Goal: Task Accomplishment & Management: Manage account settings

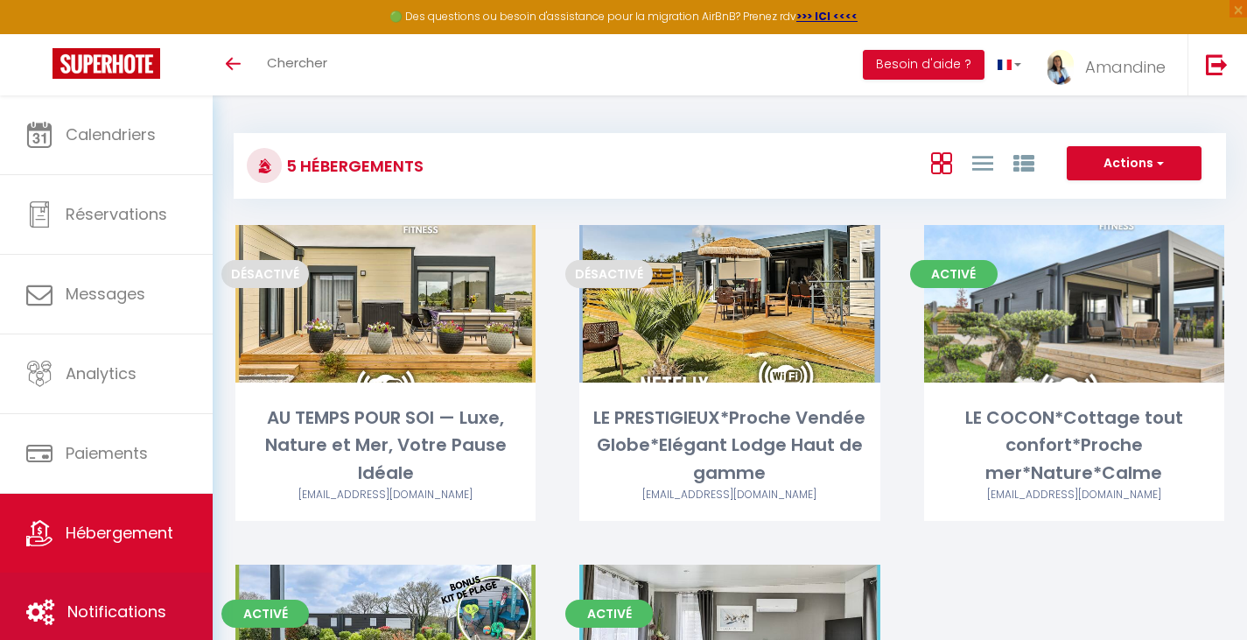
click at [113, 610] on span "Notifications" at bounding box center [116, 611] width 99 height 22
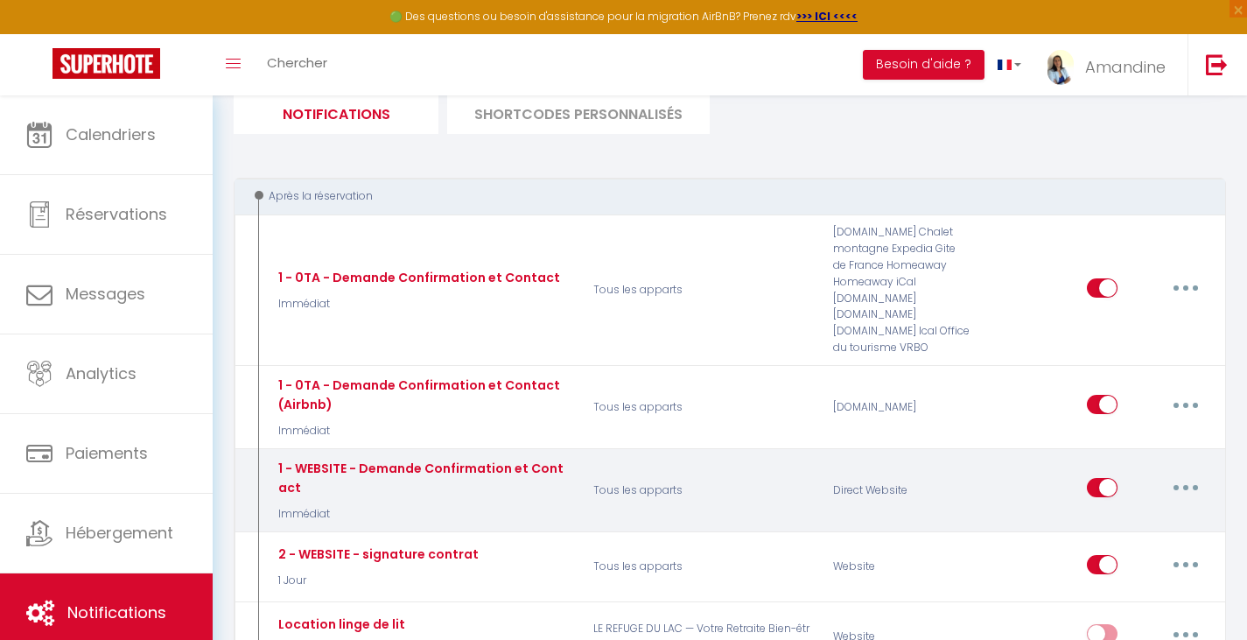
scroll to position [126, 0]
click at [1181, 481] on button "button" at bounding box center [1185, 487] width 49 height 28
click at [1122, 522] on link "Editer" at bounding box center [1141, 527] width 130 height 30
type input "1 - WEBSITE - Demande Confirmation et Contact"
select select "Immédiat"
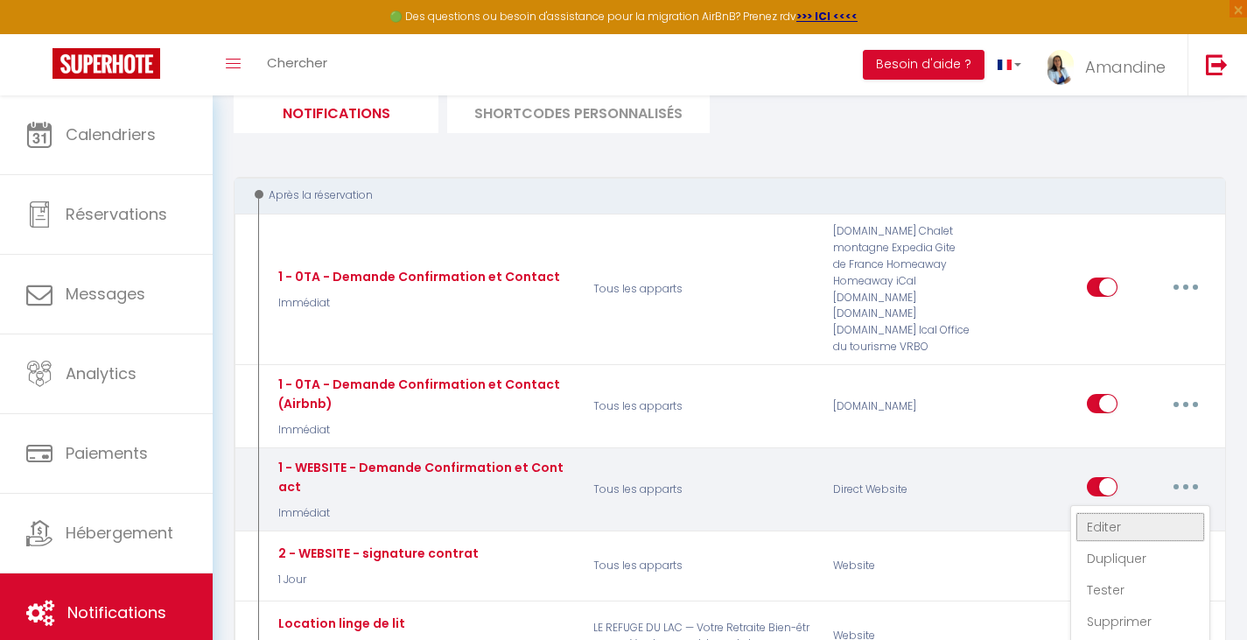
select select "if_booking_is_paid"
checkbox input "true"
checkbox input "false"
radio input "true"
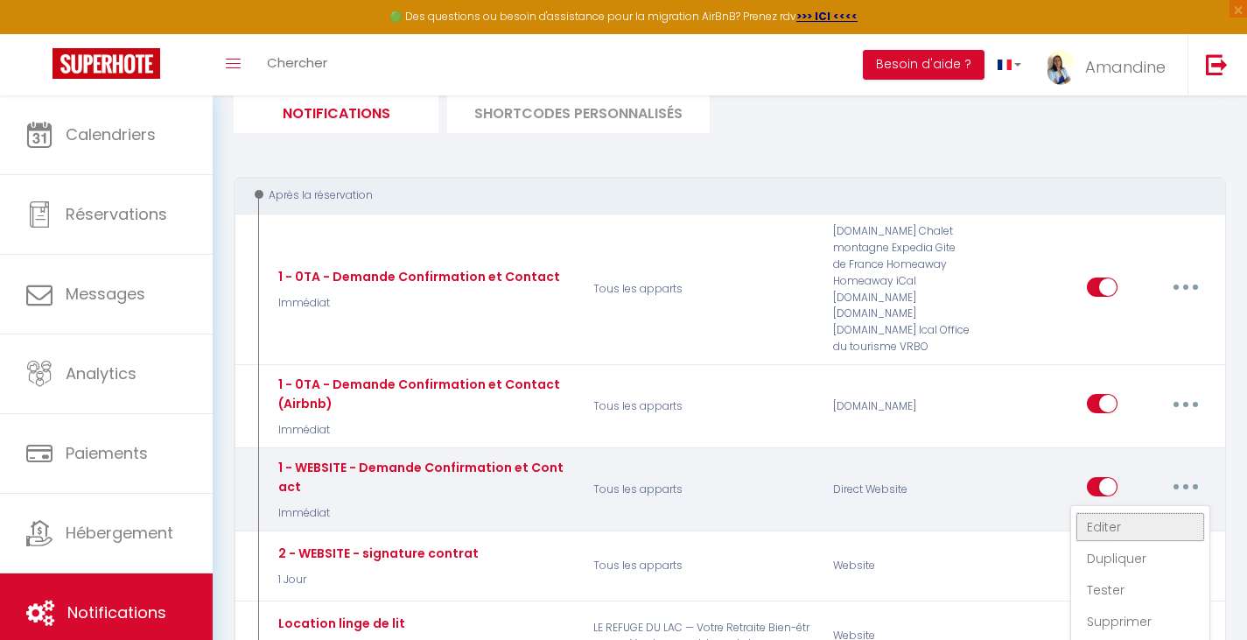
type input "Merci de confirmer votre réservation - [BOOKING:ID] - [GUEST:FIRST_NAME] [GUEST…"
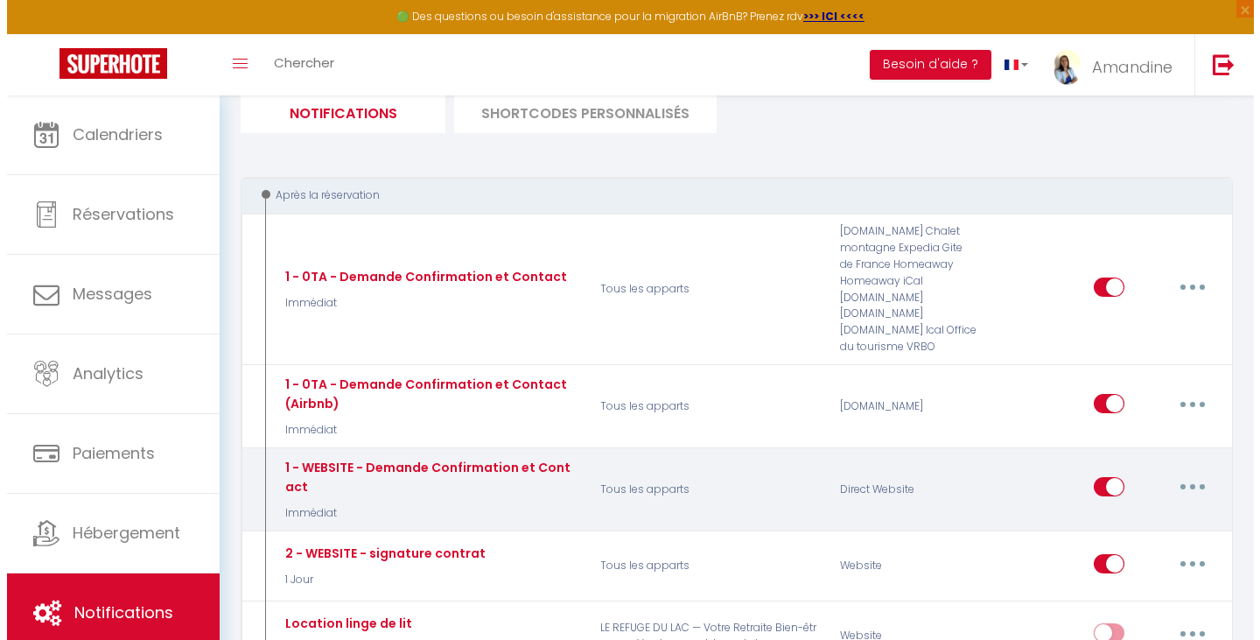
scroll to position [0, 0]
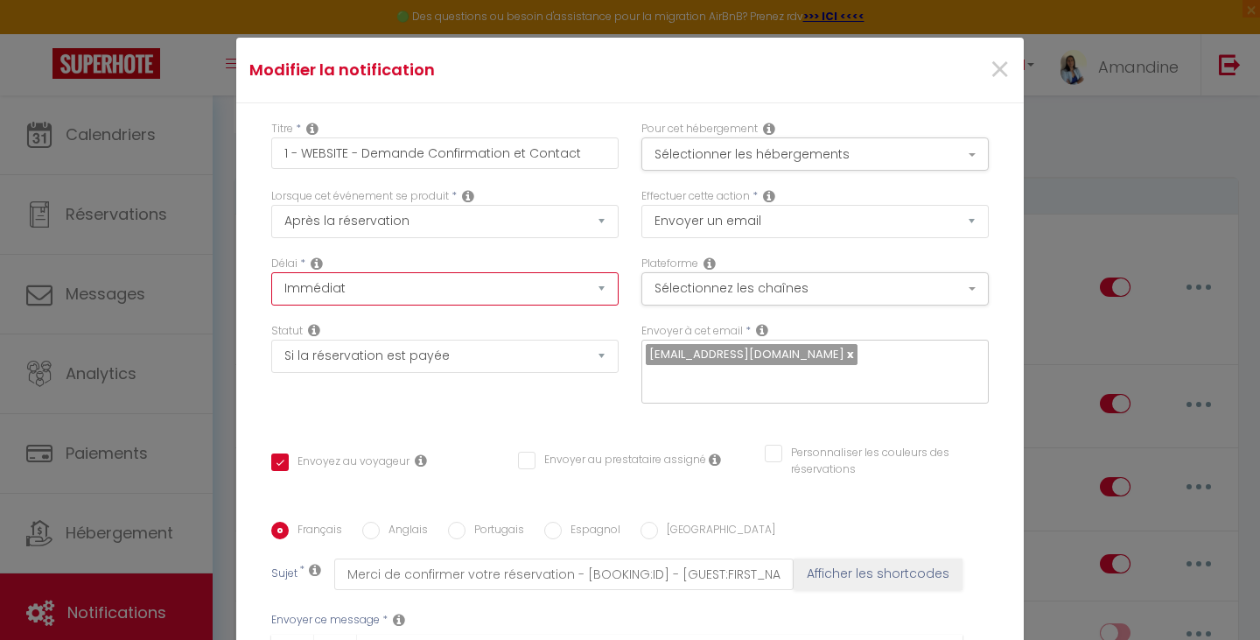
select select "1 Heure"
click at [0, 0] on option "+ 1 Heure" at bounding box center [0, 0] width 0 height 0
checkbox input "true"
checkbox input "false"
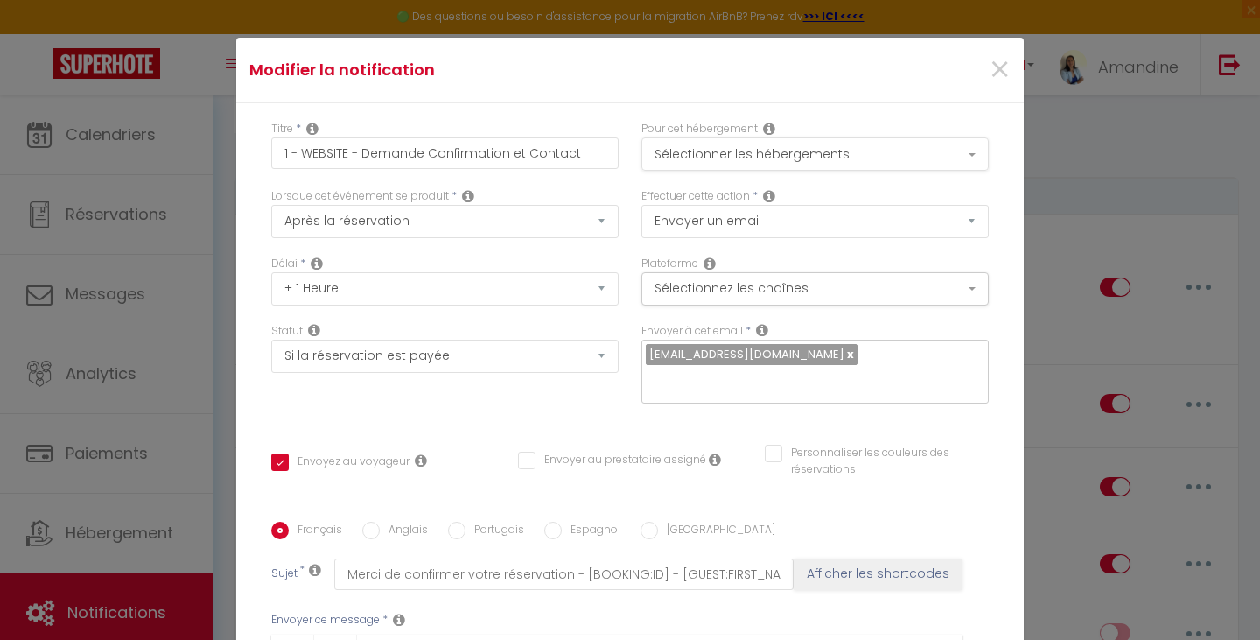
click at [956, 158] on button "Sélectionner les hébergements" at bounding box center [814, 153] width 347 height 33
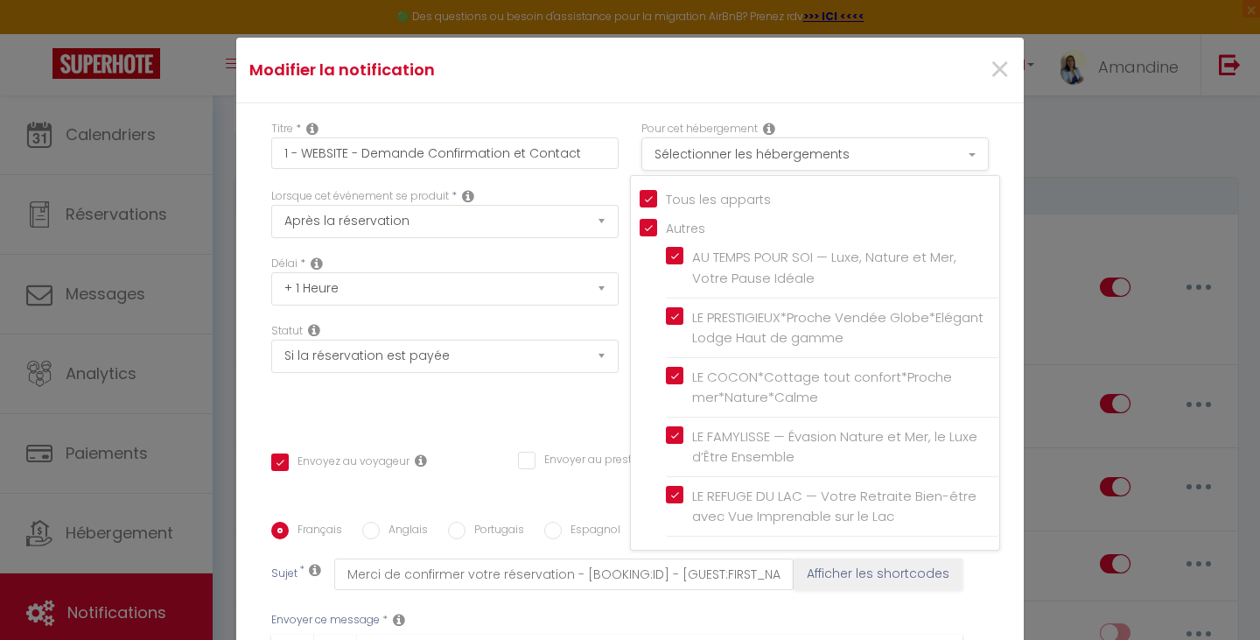
click at [956, 158] on button "Sélectionner les hébergements" at bounding box center [814, 153] width 347 height 33
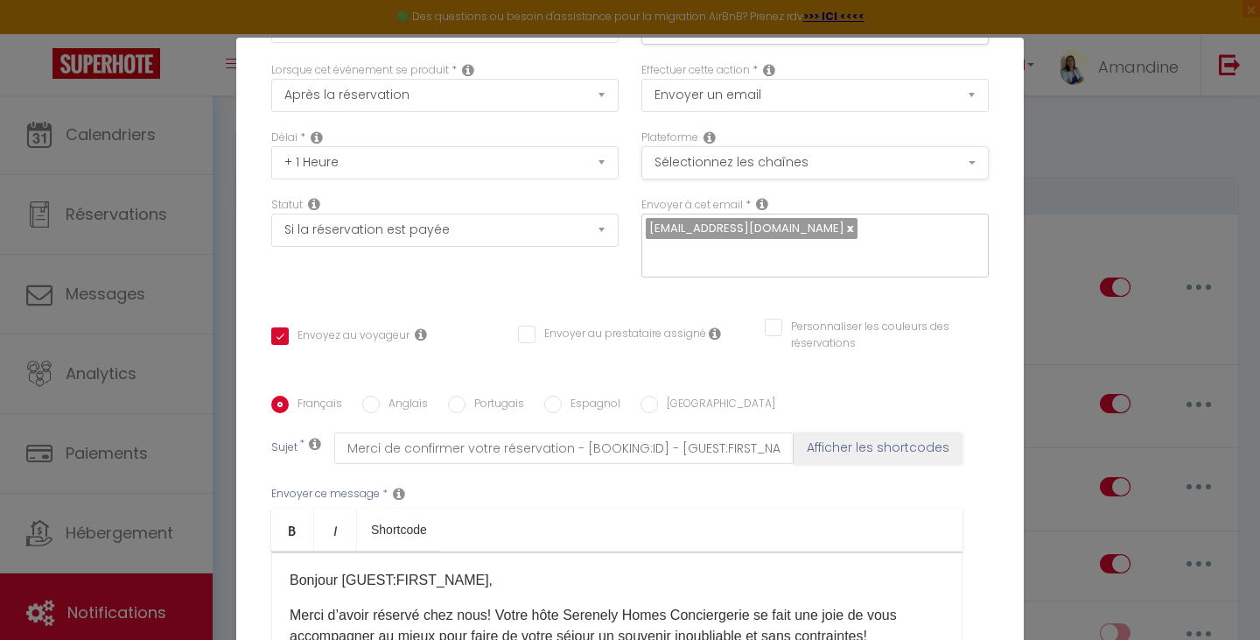
scroll to position [126, 0]
click at [948, 156] on button "Sélectionnez les chaînes" at bounding box center [814, 162] width 347 height 33
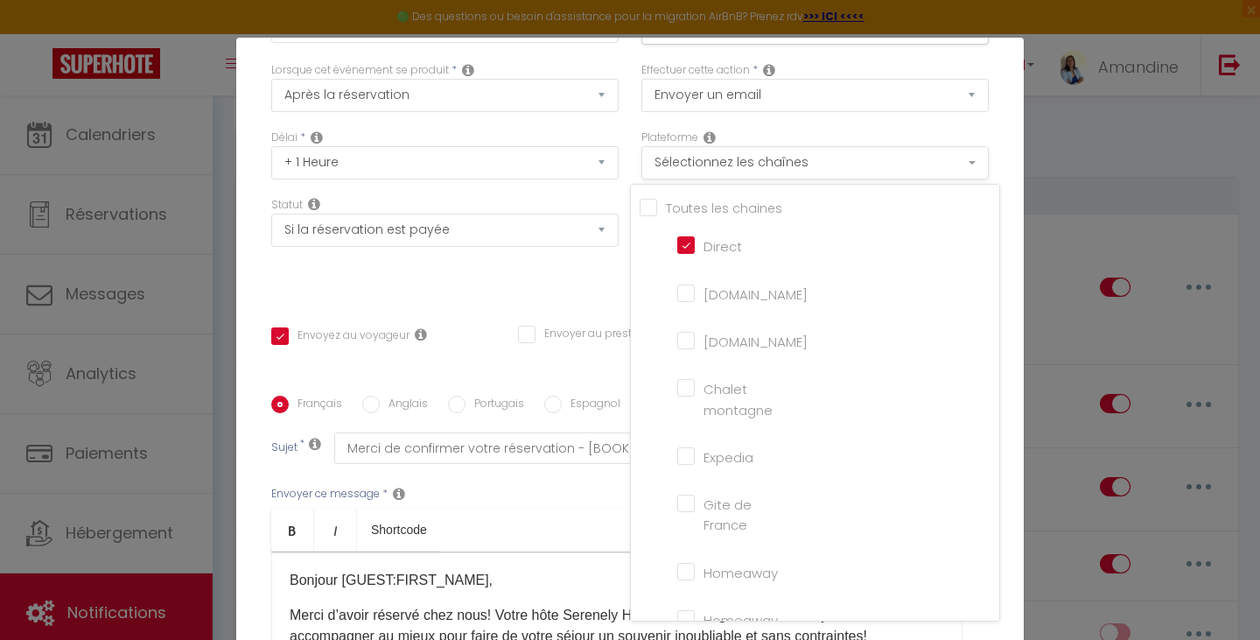
click at [939, 168] on button "Sélectionnez les chaînes" at bounding box center [814, 162] width 347 height 33
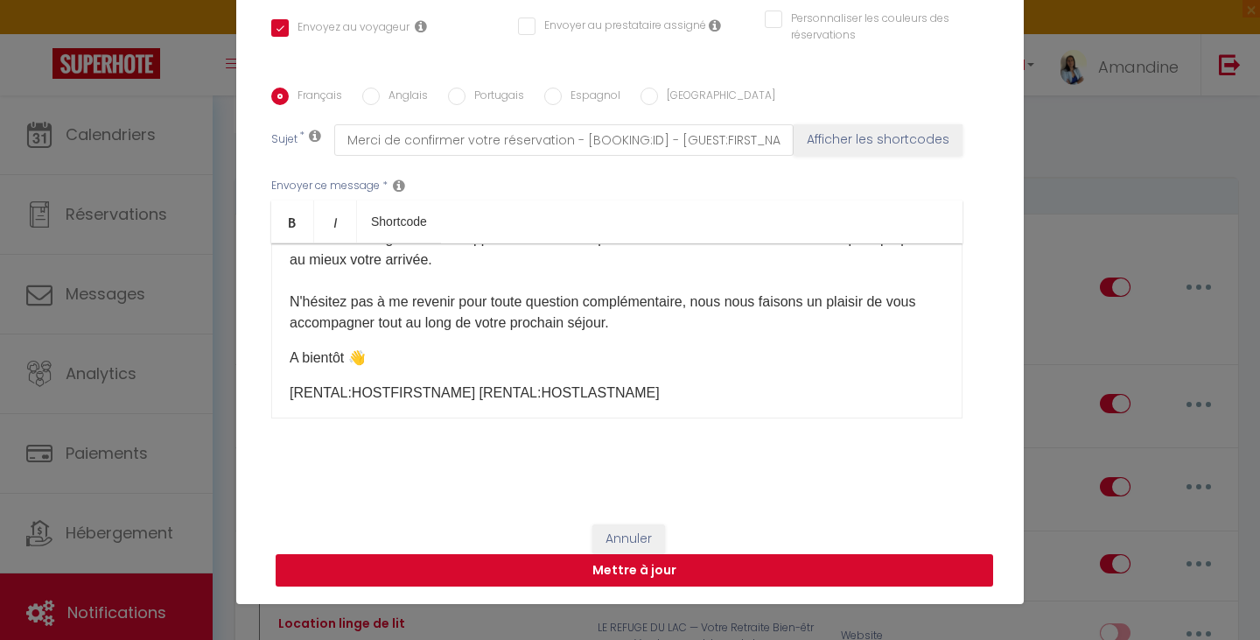
scroll to position [75, 0]
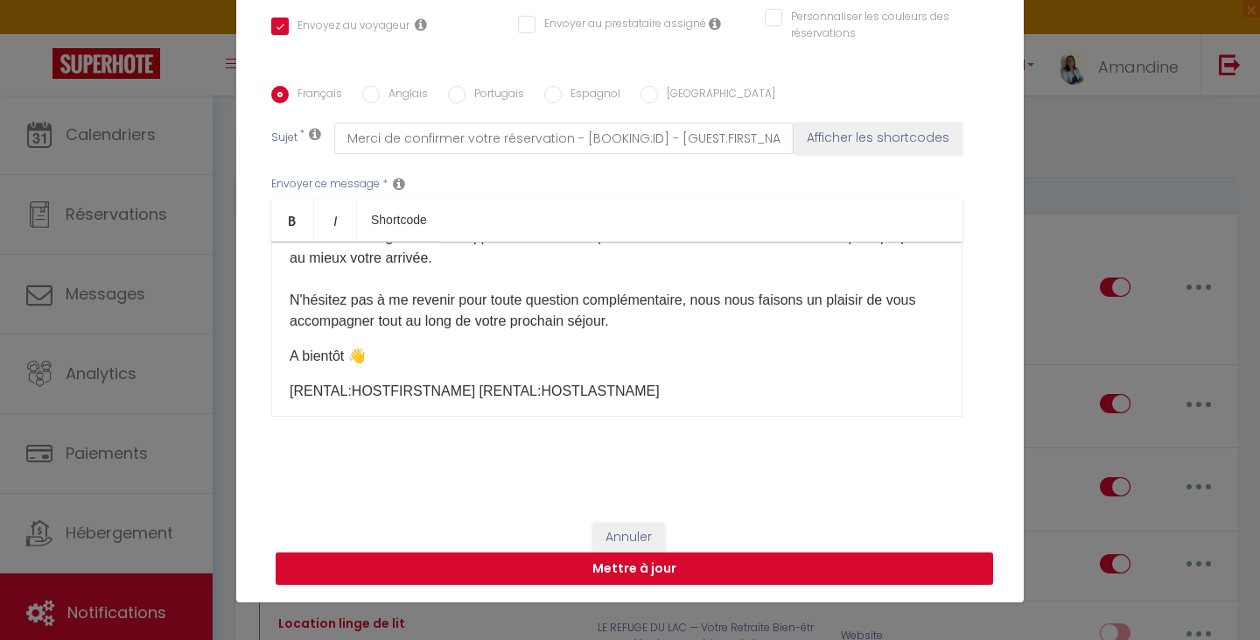
click at [649, 568] on button "Mettre à jour" at bounding box center [635, 568] width 718 height 33
checkbox input "true"
checkbox input "false"
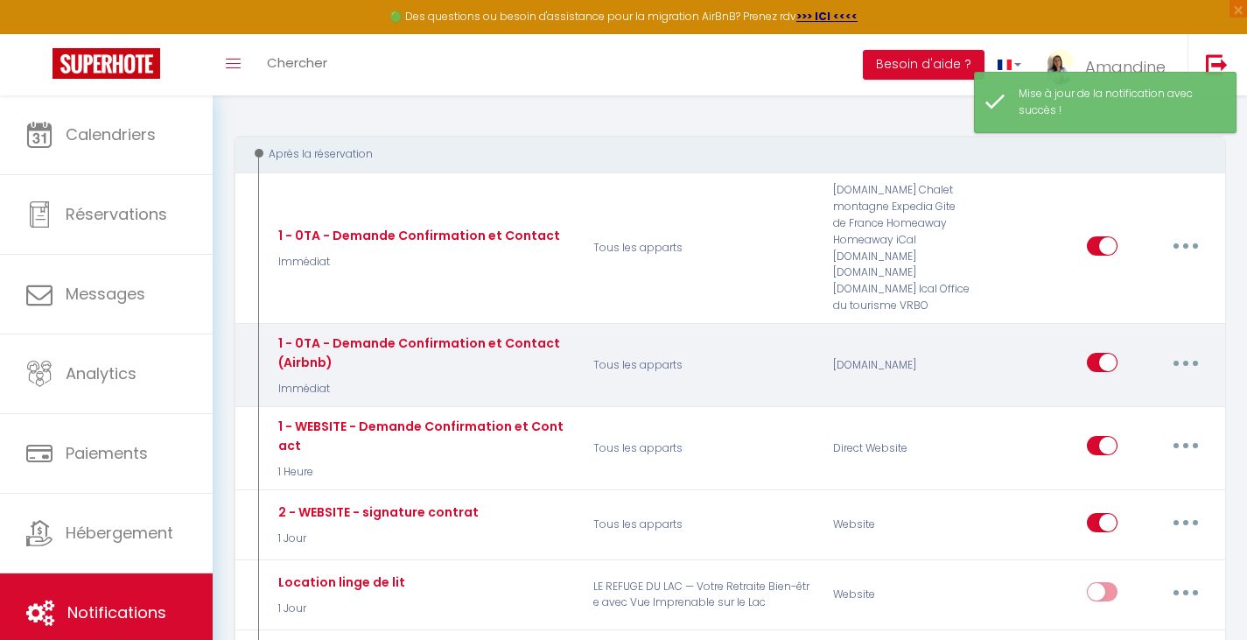
scroll to position [168, 0]
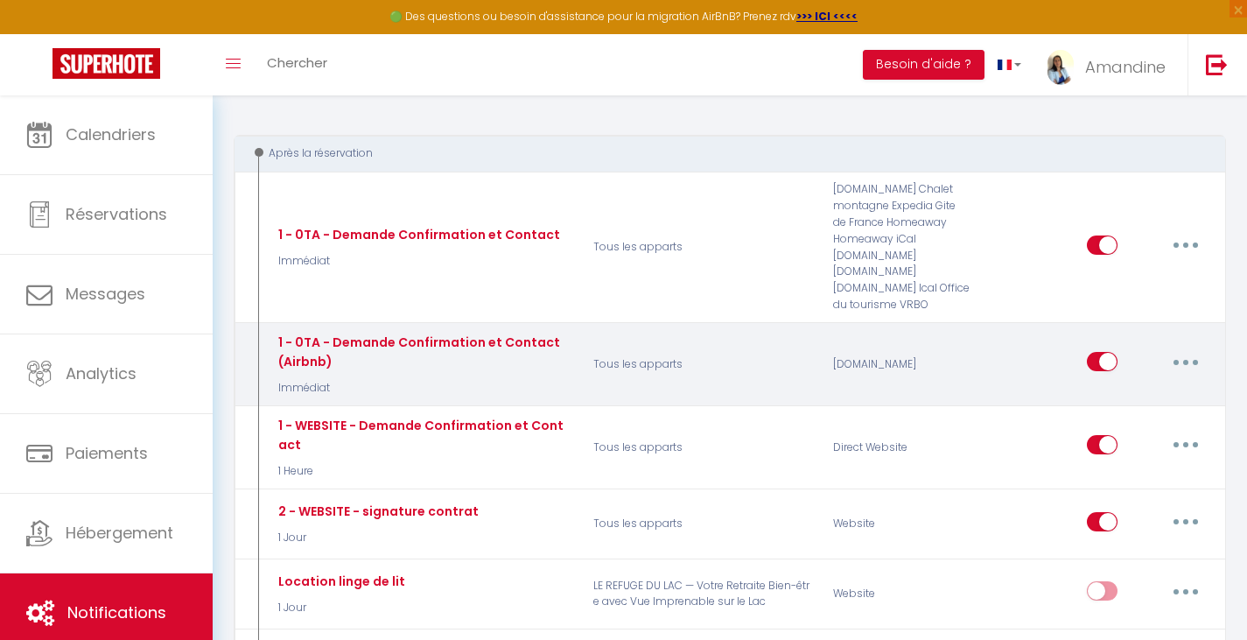
click at [1192, 363] on button "button" at bounding box center [1185, 361] width 49 height 28
click at [1117, 396] on link "Editer" at bounding box center [1141, 402] width 130 height 30
type input "1 - 0TA - Demande Confirmation et Contact (Airbnb)"
select select "Immédiat"
select select "if_booking_is_paid"
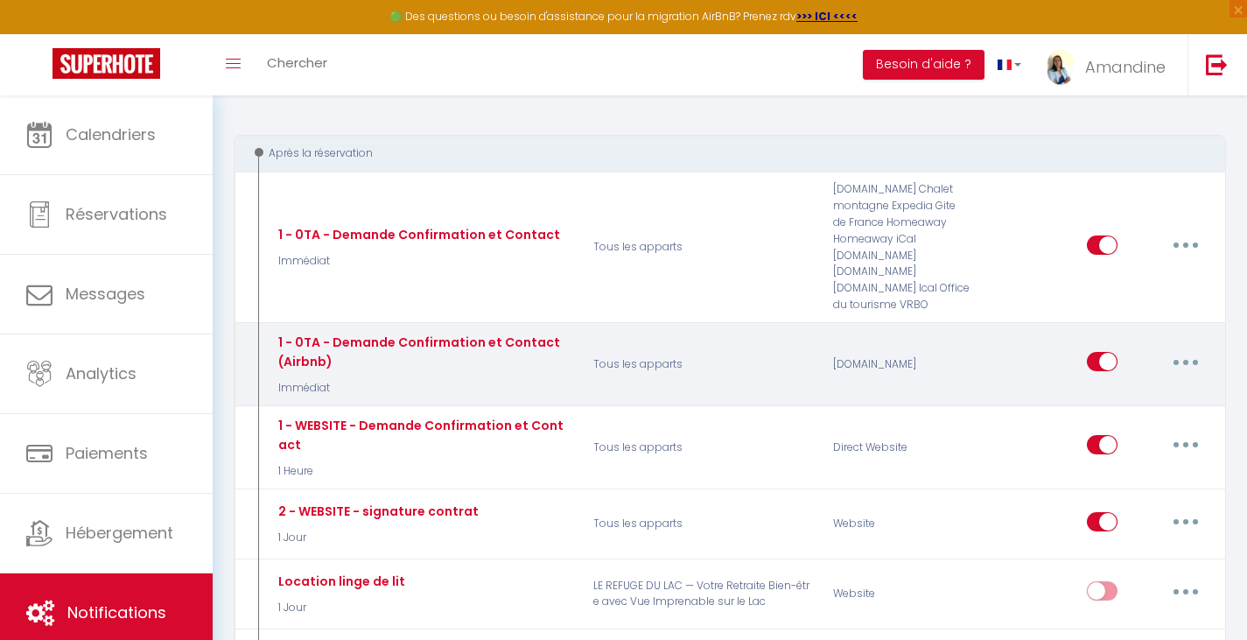
checkbox input "true"
checkbox input "false"
radio input "true"
type input "Merci d’avoir réservé chez nous! - [BOOKING:ID] - [GUEST:FIRST_NAME] [GUEST:LAS…"
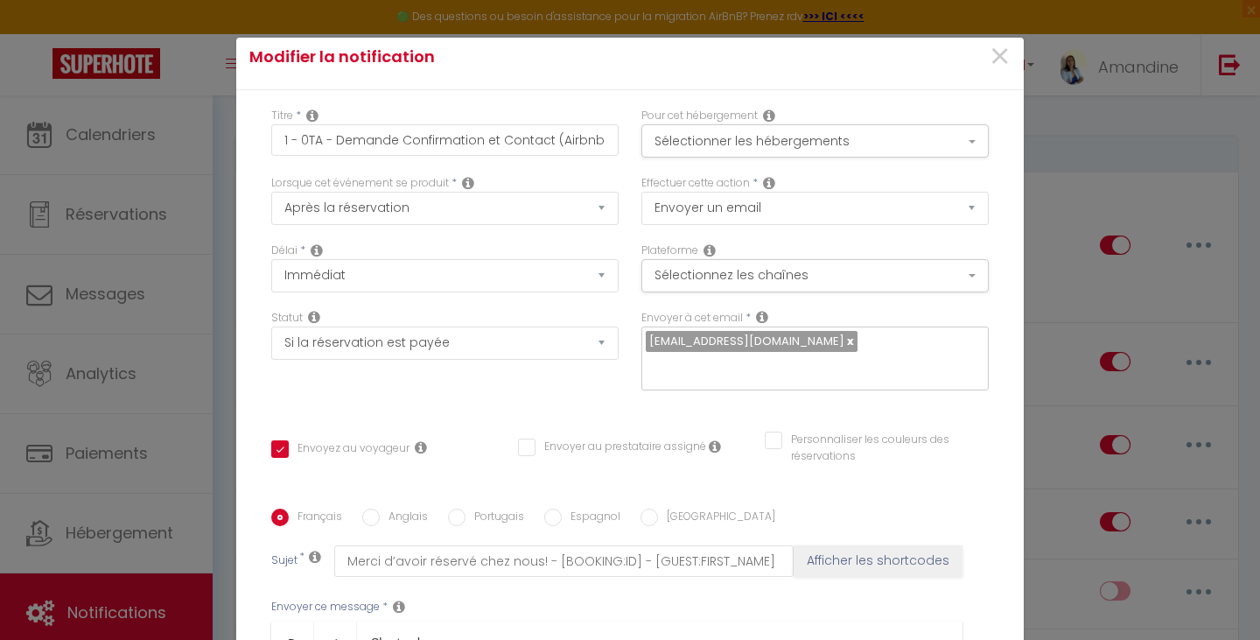
scroll to position [16, 0]
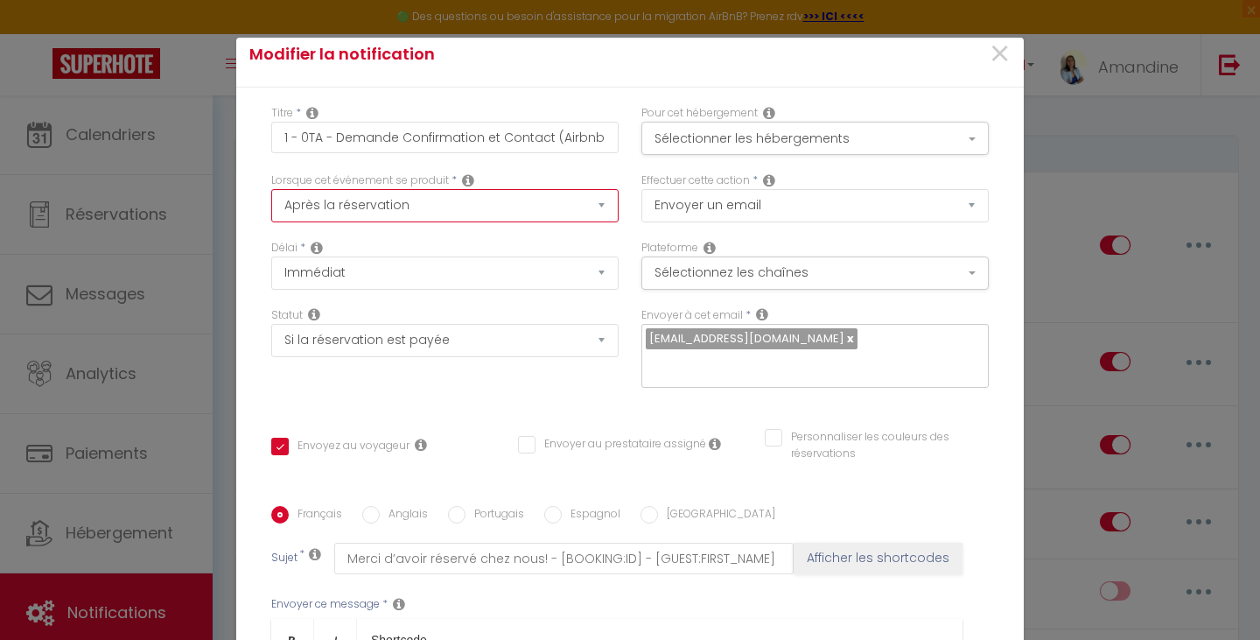
click at [0, 0] on option "Après la réservation" at bounding box center [0, 0] width 0 height 0
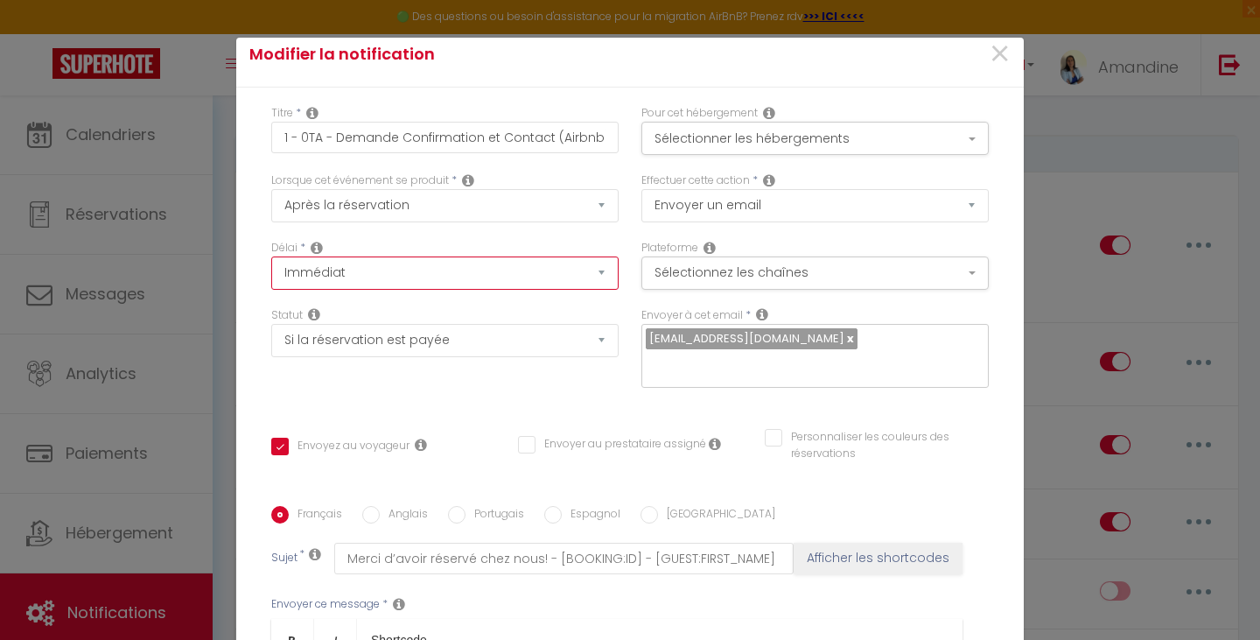
select select "10 Minutes"
click at [0, 0] on option "+ 10 Minutes" at bounding box center [0, 0] width 0 height 0
checkbox input "true"
checkbox input "false"
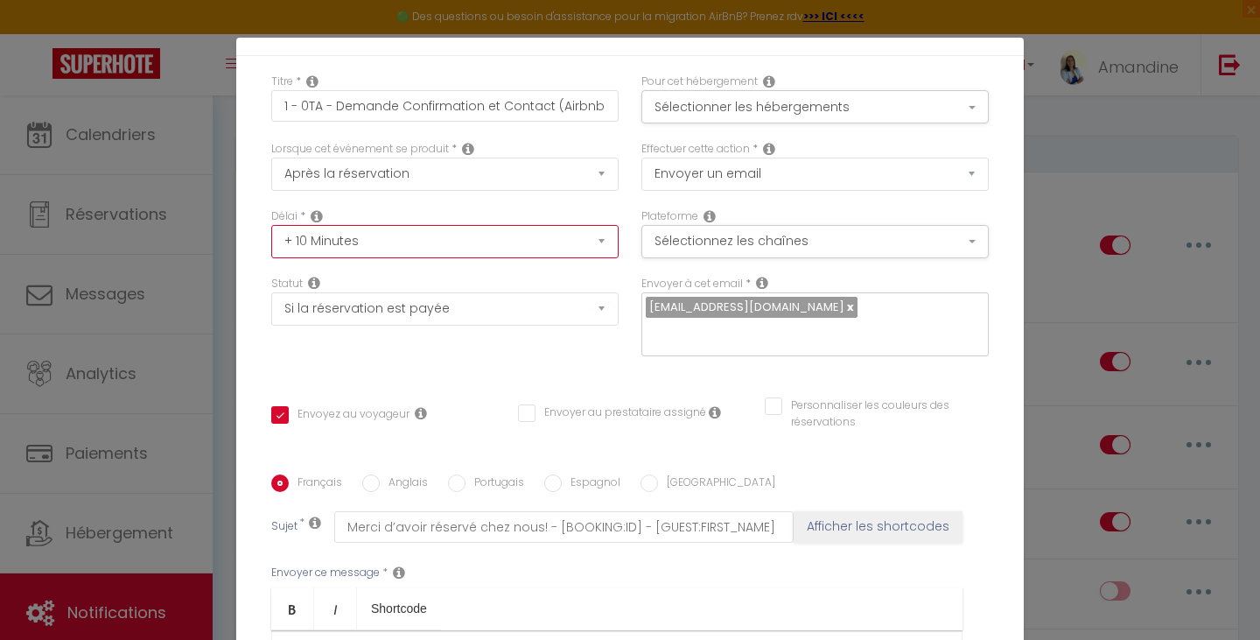
scroll to position [32, 0]
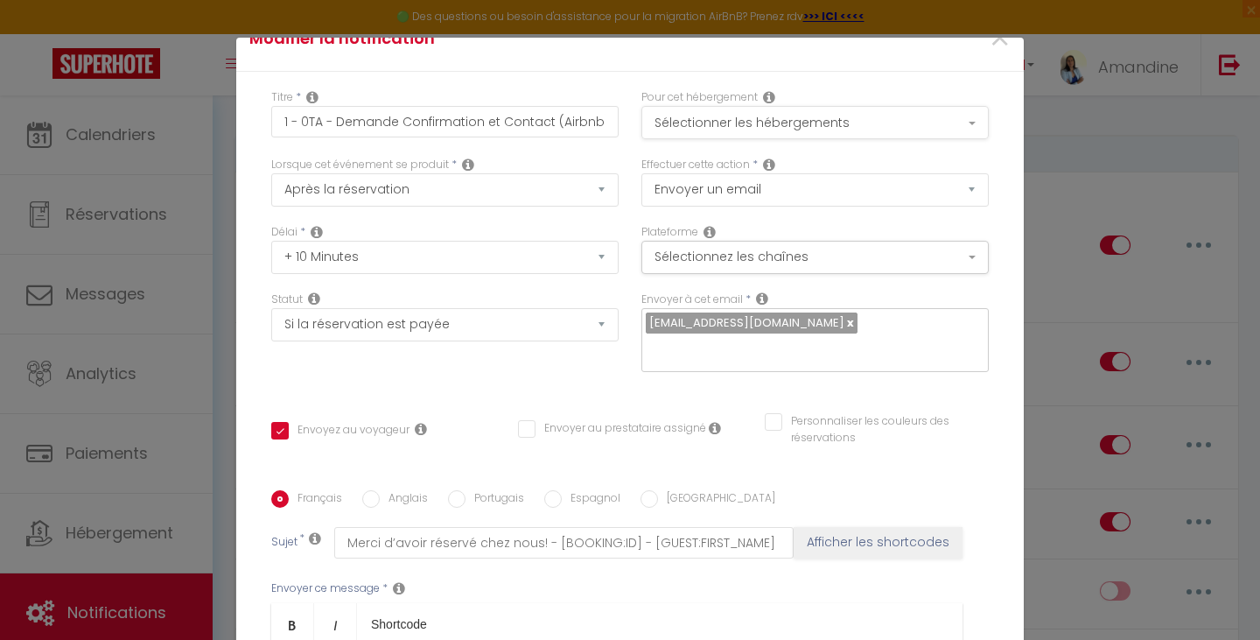
click at [948, 119] on button "Sélectionner les hébergements" at bounding box center [814, 122] width 347 height 33
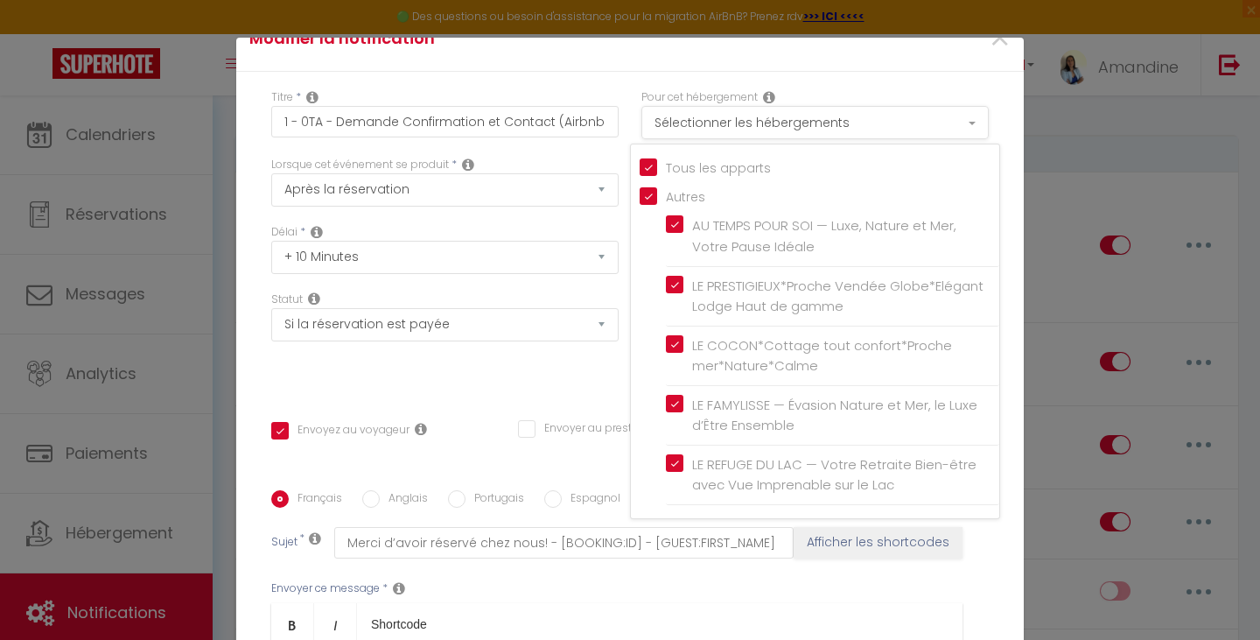
click at [948, 119] on button "Sélectionner les hébergements" at bounding box center [814, 122] width 347 height 33
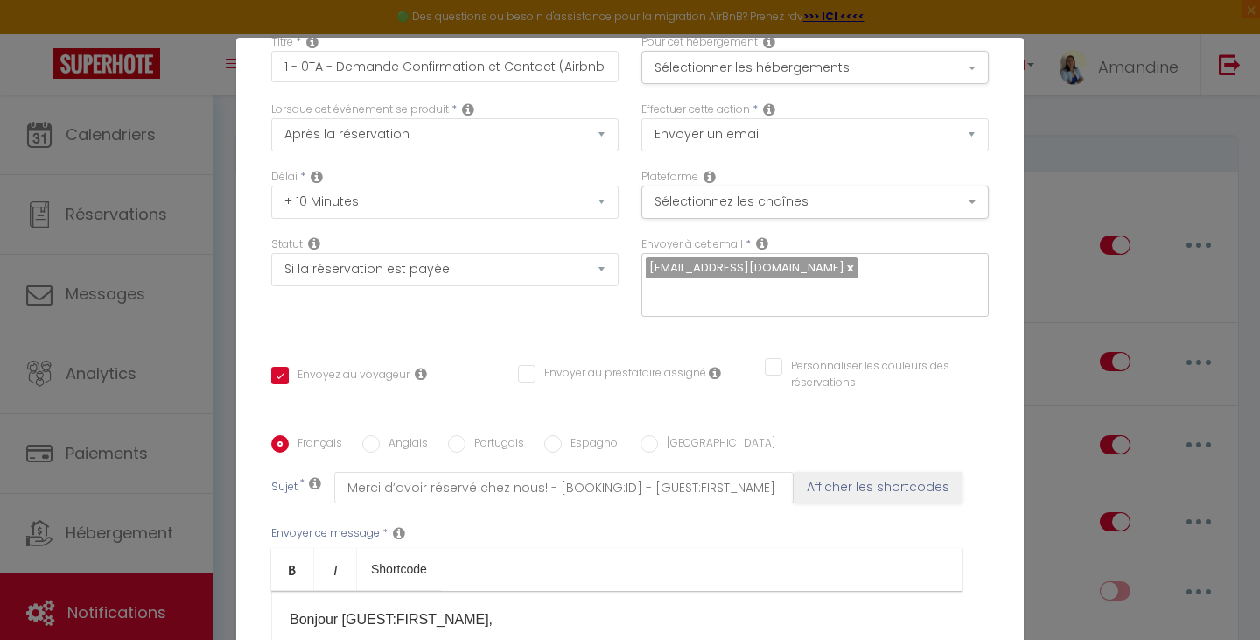
scroll to position [95, 0]
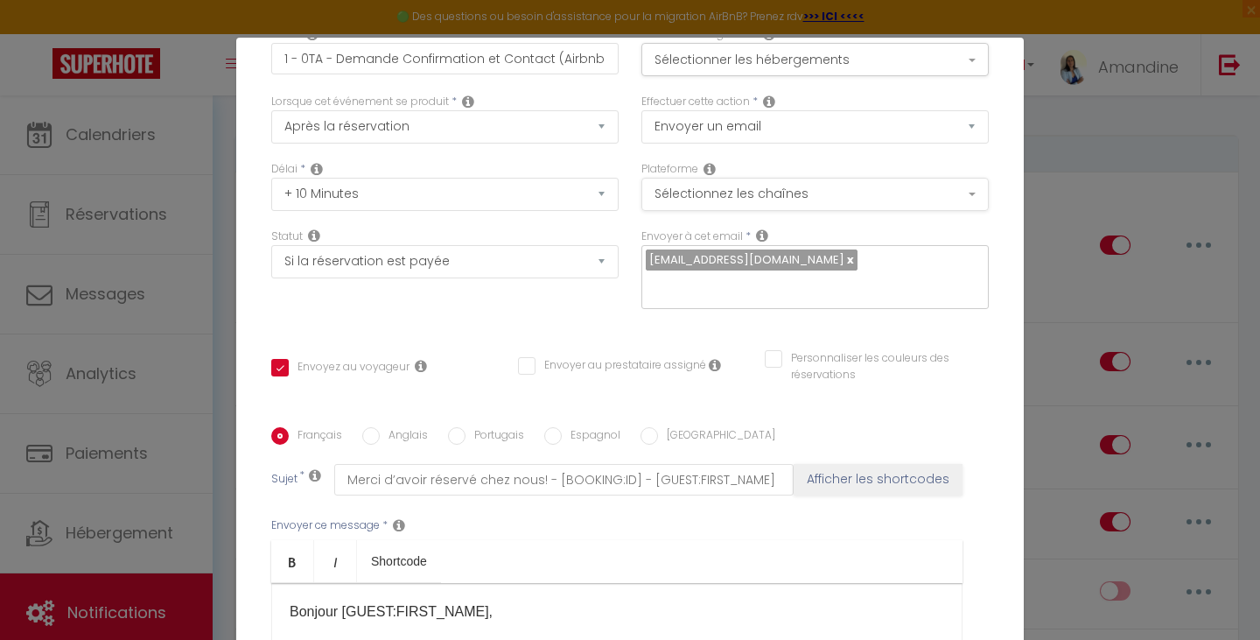
click at [940, 186] on button "Sélectionnez les chaînes" at bounding box center [814, 194] width 347 height 33
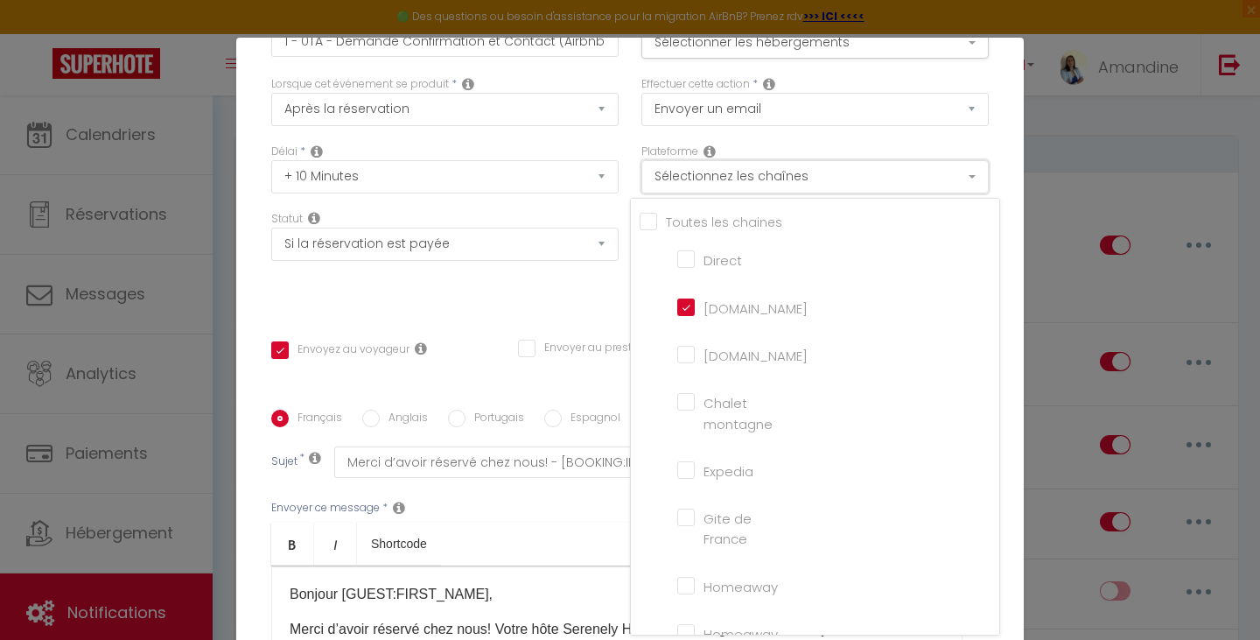
scroll to position [110, 0]
click at [950, 185] on button "Sélectionnez les chaînes" at bounding box center [814, 178] width 347 height 33
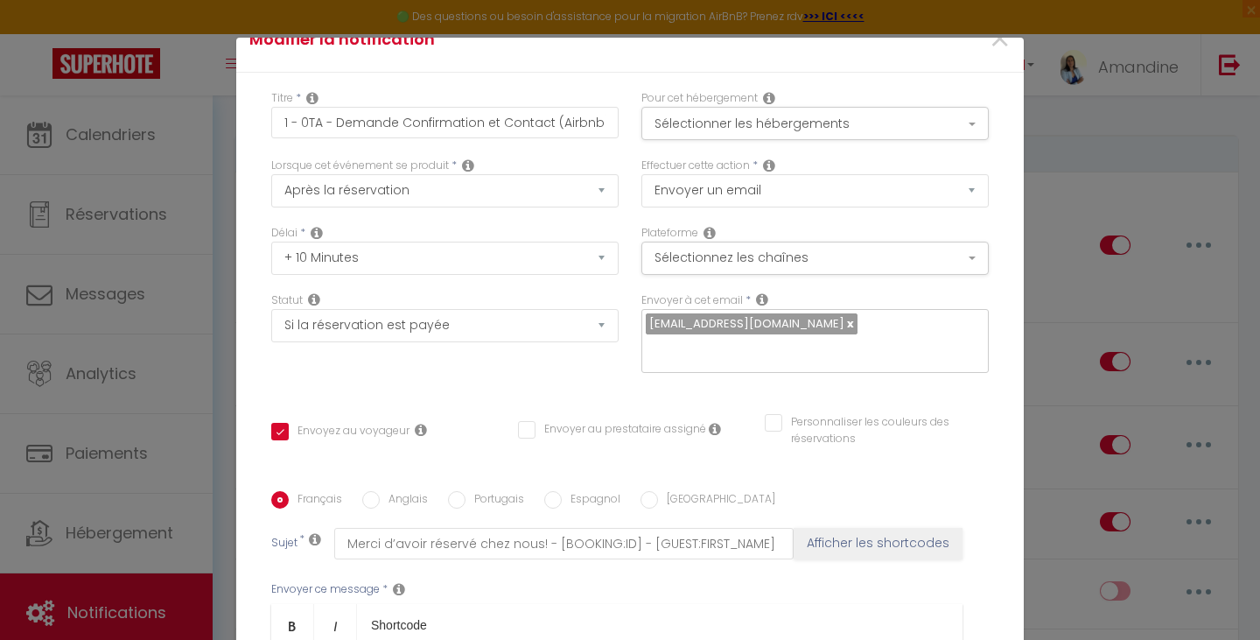
scroll to position [0, 0]
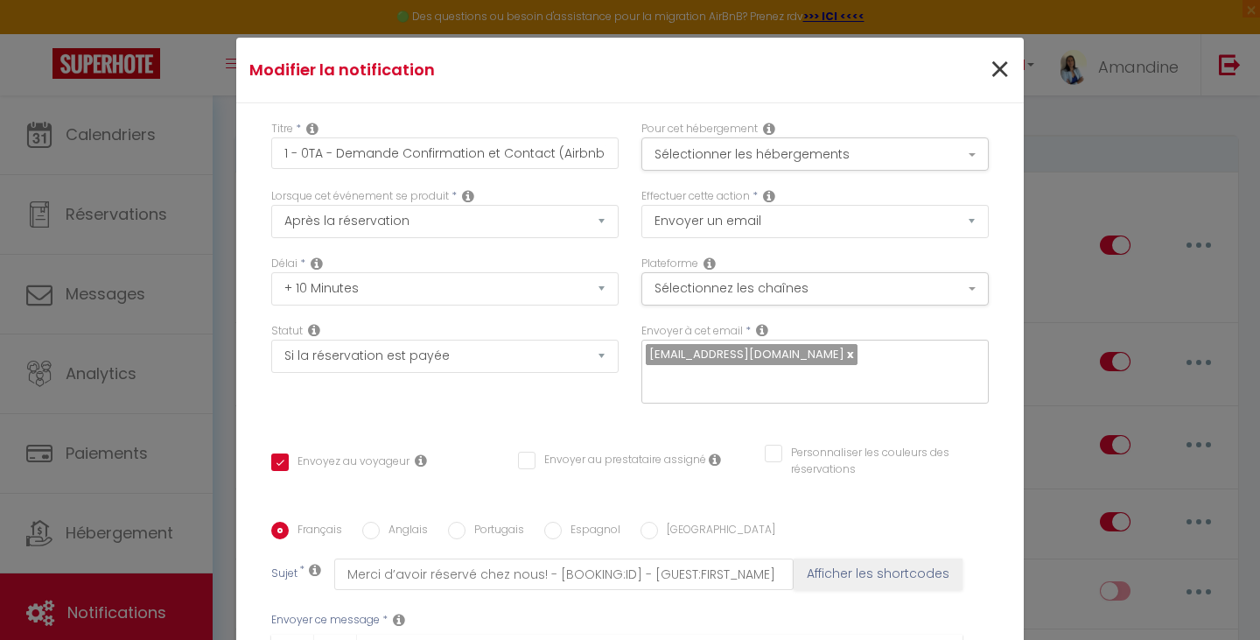
click at [989, 65] on span "×" at bounding box center [1000, 70] width 22 height 53
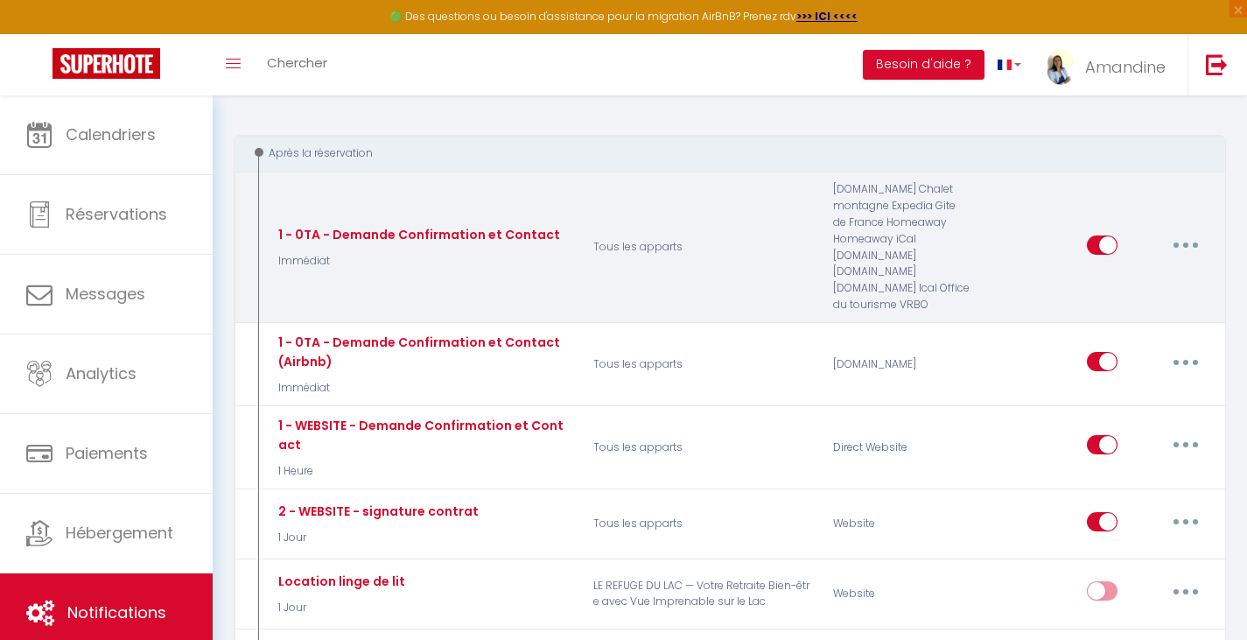
click at [1178, 249] on button "button" at bounding box center [1185, 245] width 49 height 28
click at [1120, 283] on link "Editer" at bounding box center [1141, 285] width 130 height 30
type input "1 - 0TA - Demande Confirmation et Contact"
select select "Immédiat"
checkbox input "true"
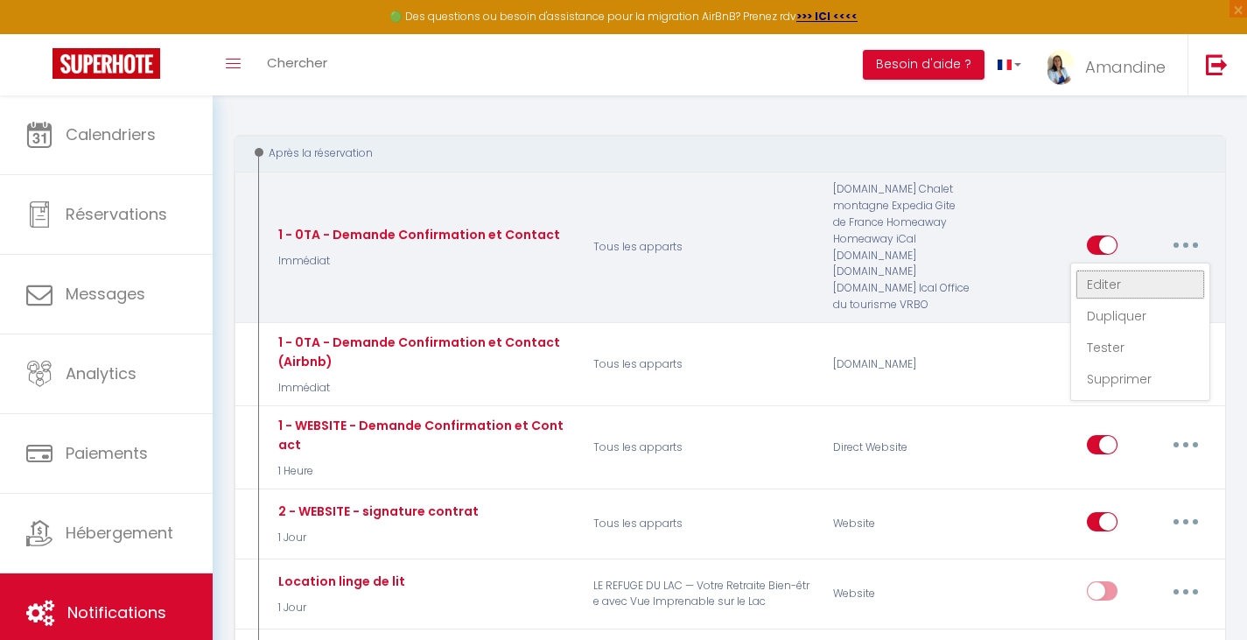
checkbox input "false"
checkbox input "true"
type input "Merci de confirmer votre réservation - [BOOKING:ID] - [GUEST:FIRST_NAME] [GUEST…"
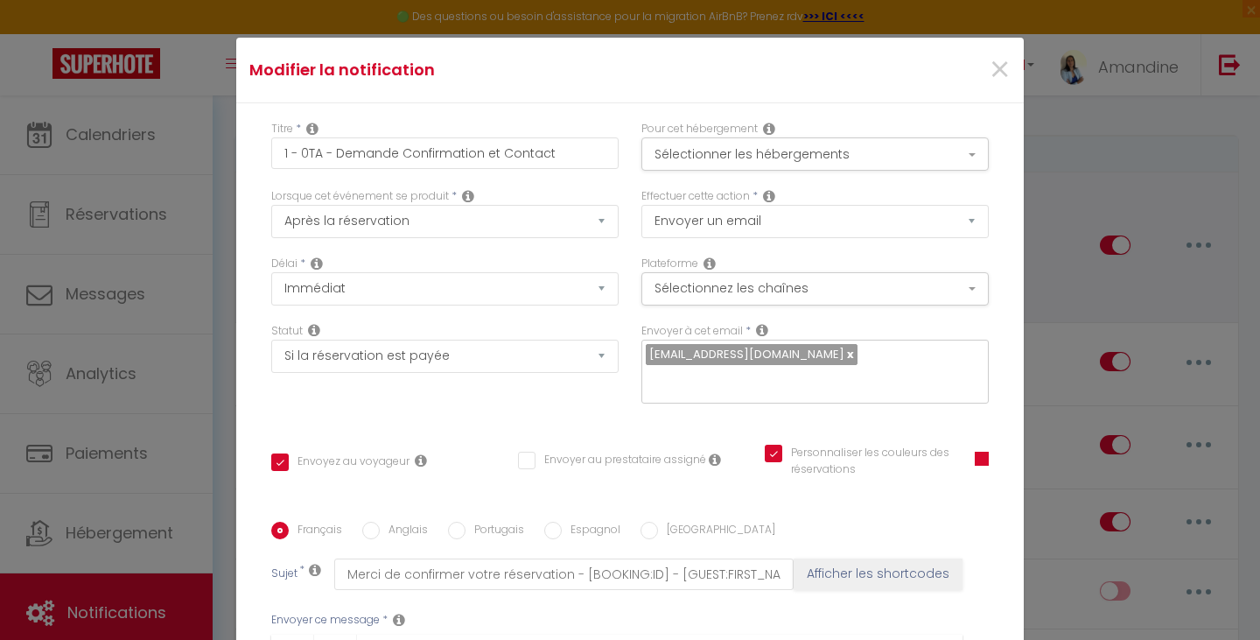
scroll to position [222, 0]
click at [942, 290] on button "Sélectionnez les chaînes" at bounding box center [814, 288] width 347 height 33
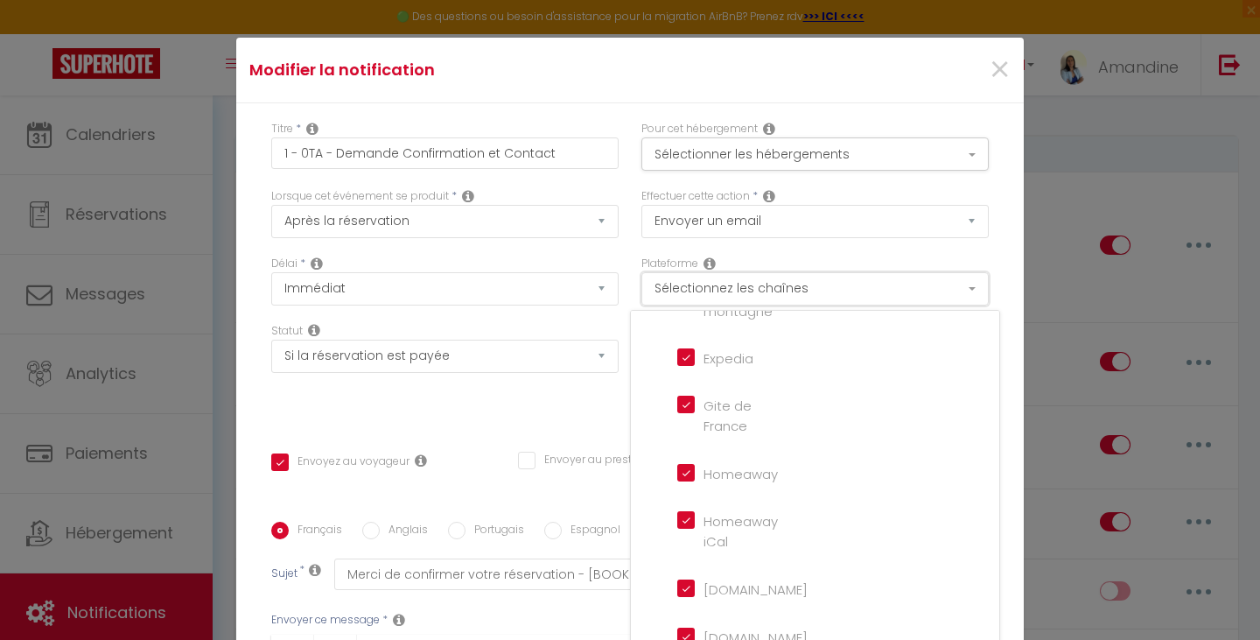
scroll to position [228, 0]
click at [956, 298] on button "Sélectionnez les chaînes" at bounding box center [814, 288] width 347 height 33
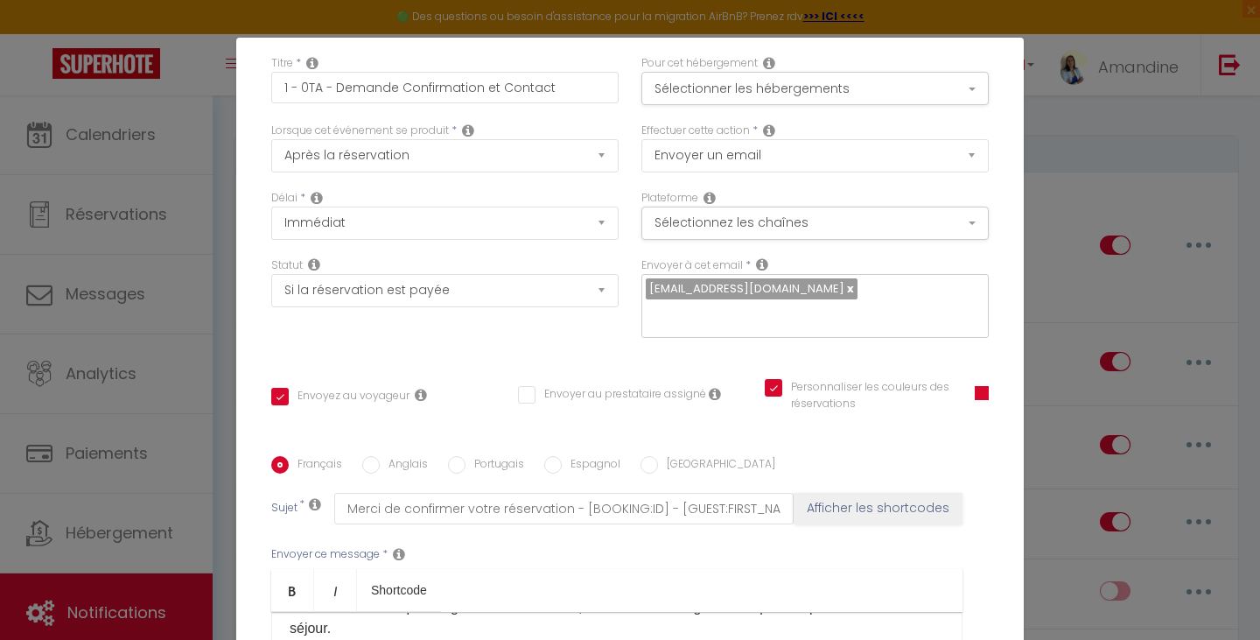
scroll to position [63, 0]
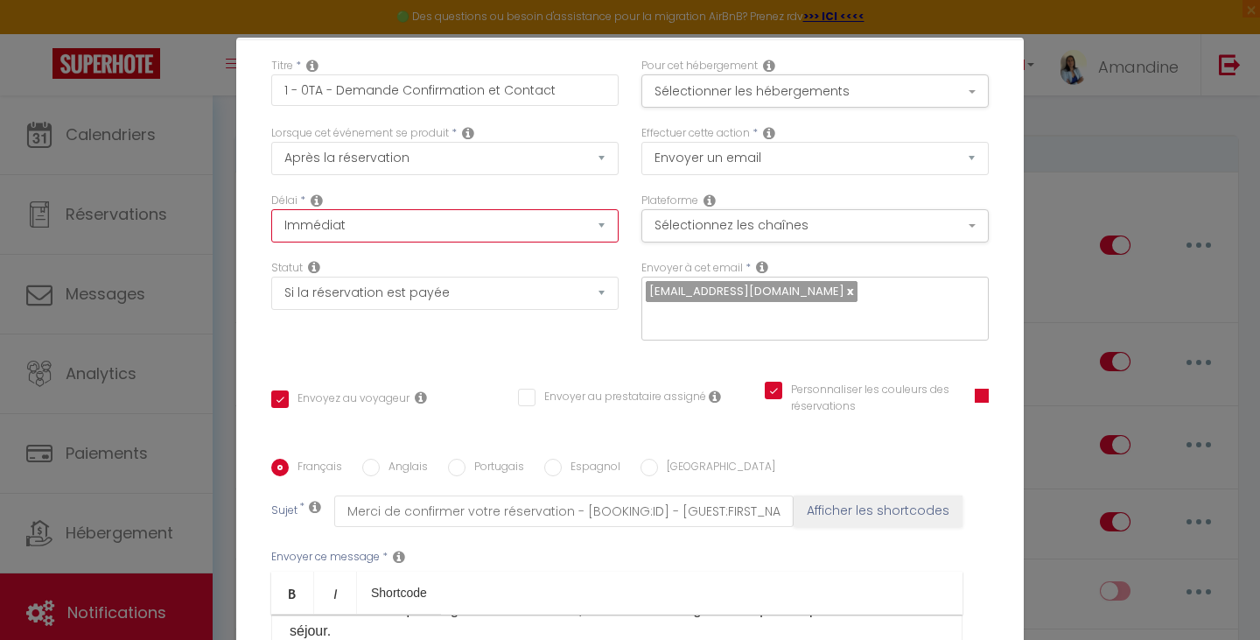
select select "1 Heure"
click at [0, 0] on option "+ 1 Heure" at bounding box center [0, 0] width 0 height 0
checkbox input "true"
checkbox input "false"
checkbox input "true"
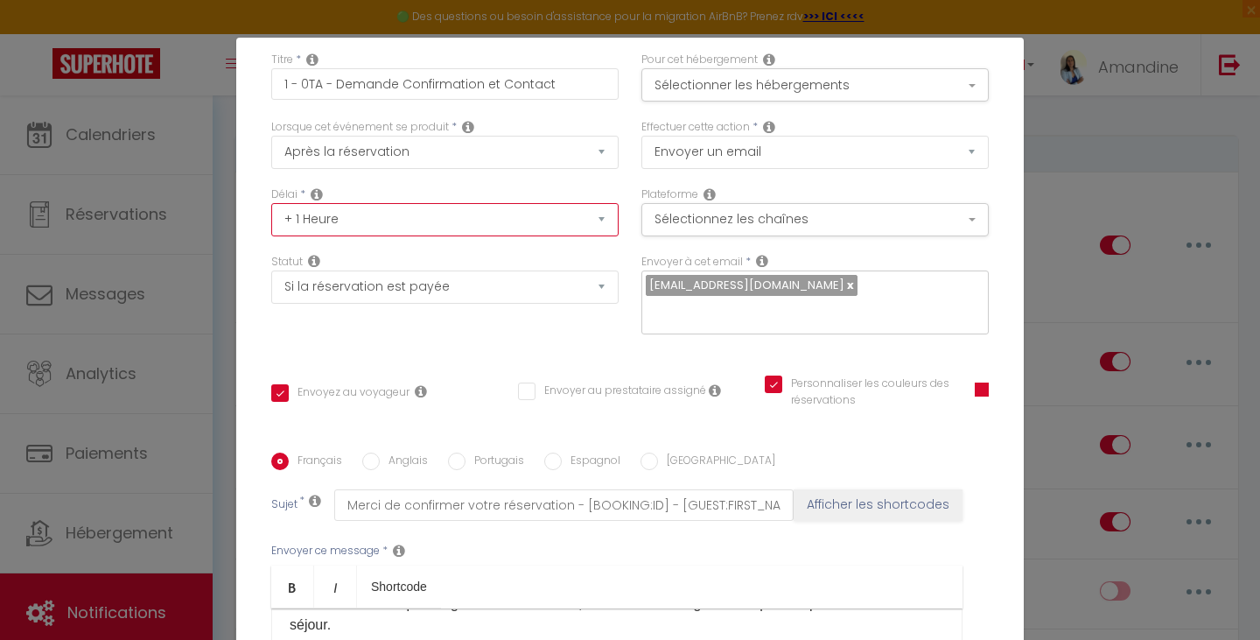
scroll to position [79, 0]
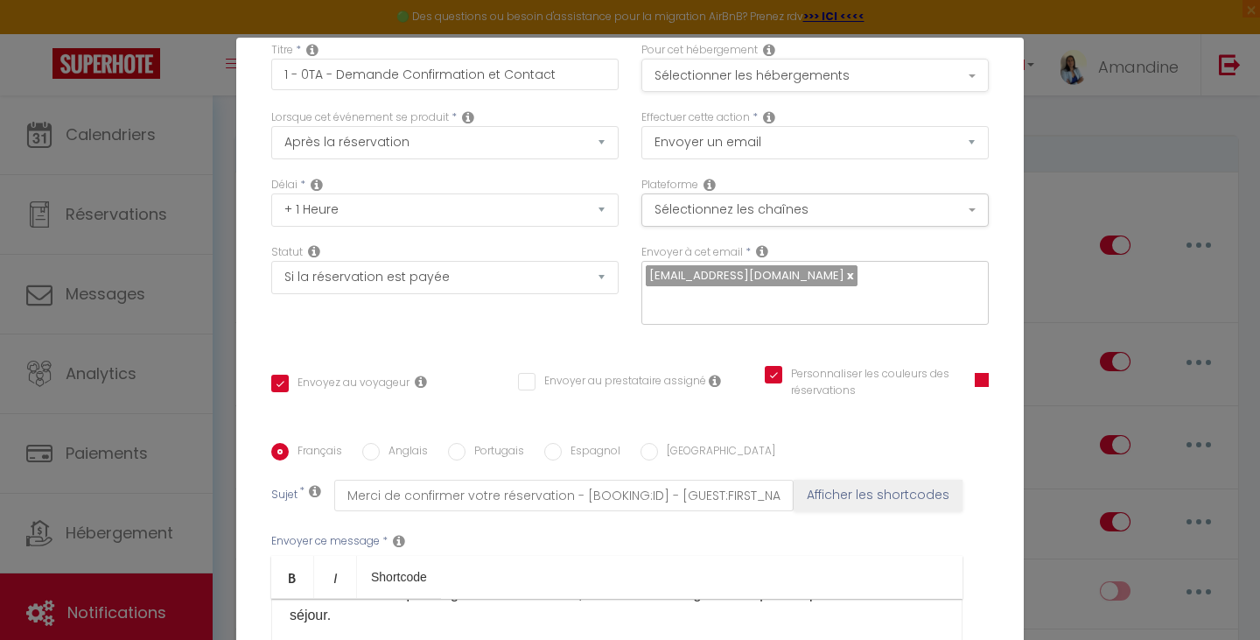
click at [943, 69] on button "Sélectionner les hébergements" at bounding box center [814, 75] width 347 height 33
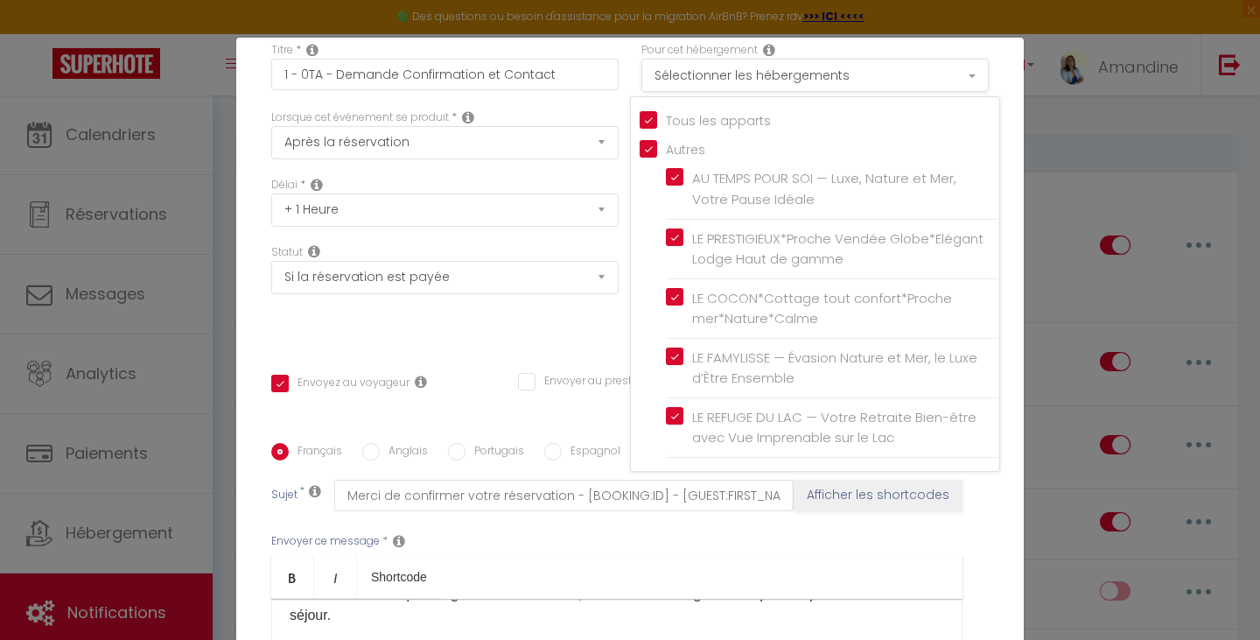
click at [947, 71] on button "Sélectionner les hébergements" at bounding box center [814, 75] width 347 height 33
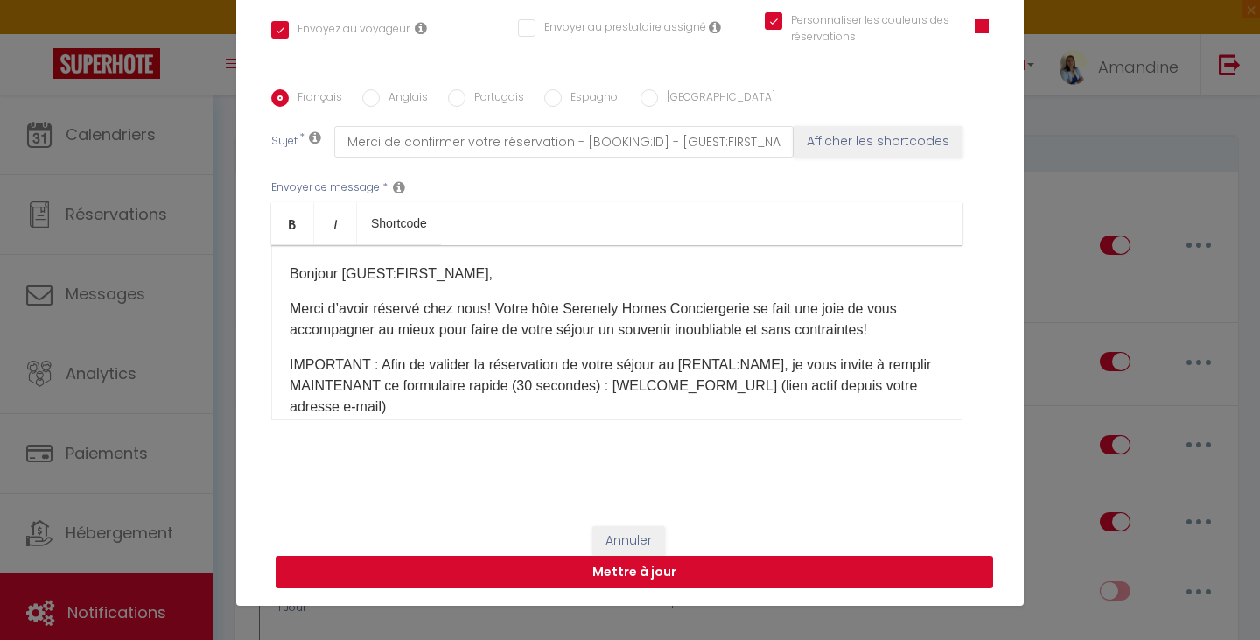
scroll to position [75, 0]
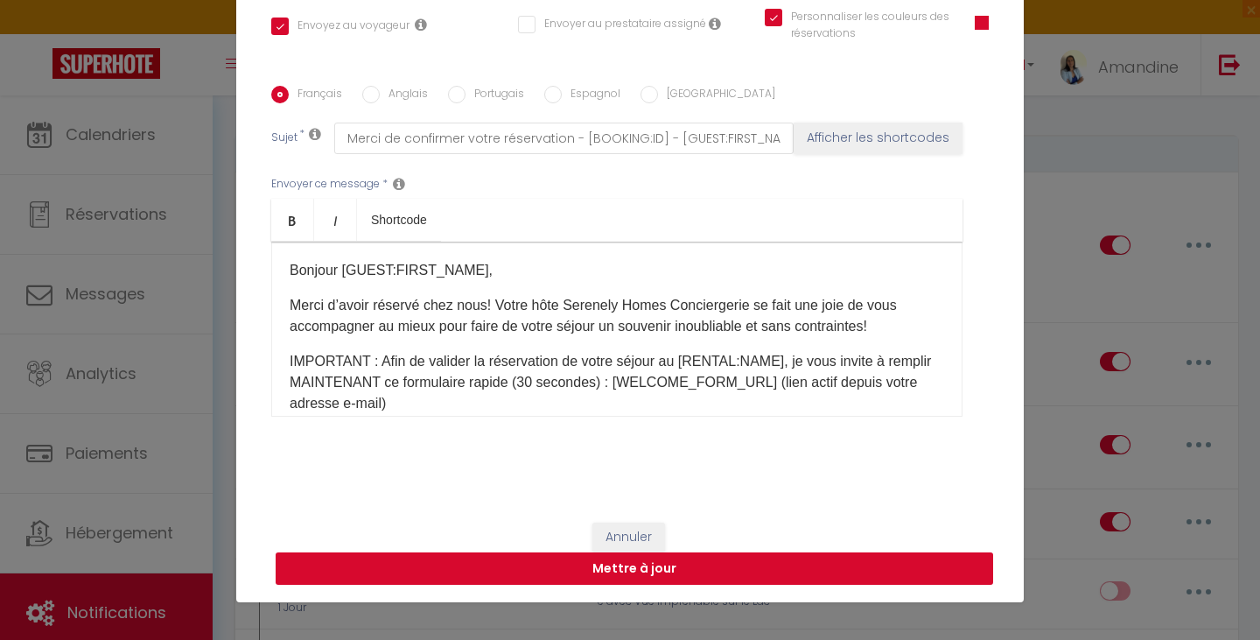
click at [652, 568] on button "Mettre à jour" at bounding box center [635, 568] width 718 height 33
checkbox input "true"
checkbox input "false"
checkbox input "true"
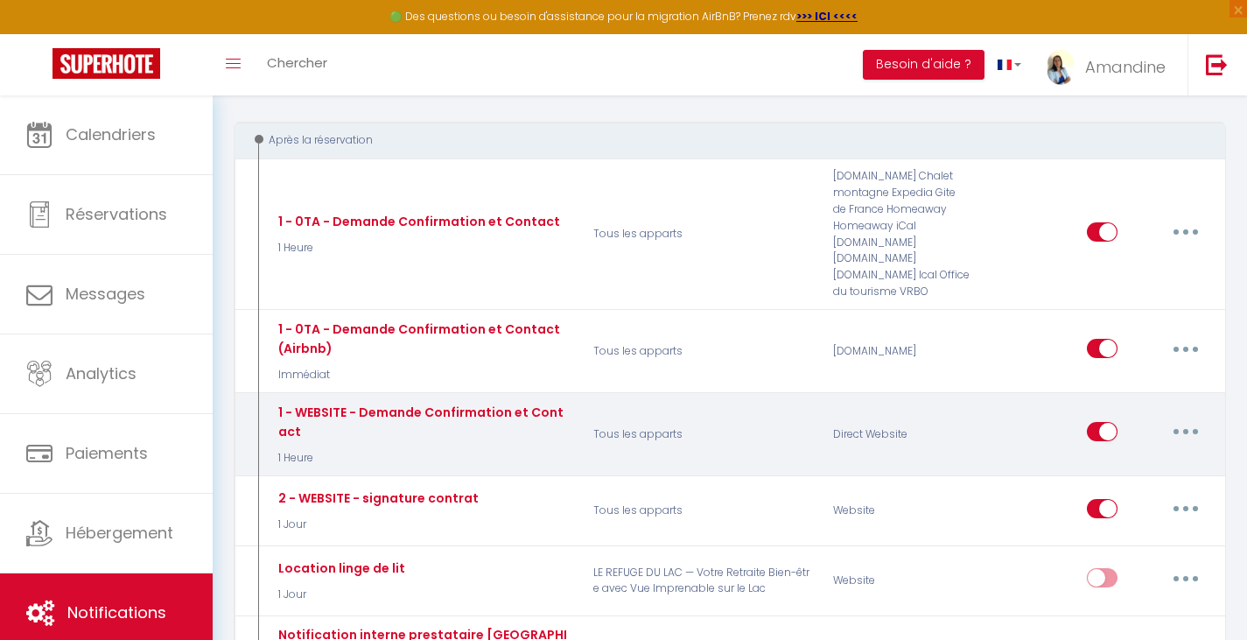
scroll to position [182, 0]
